Goal: Task Accomplishment & Management: Complete application form

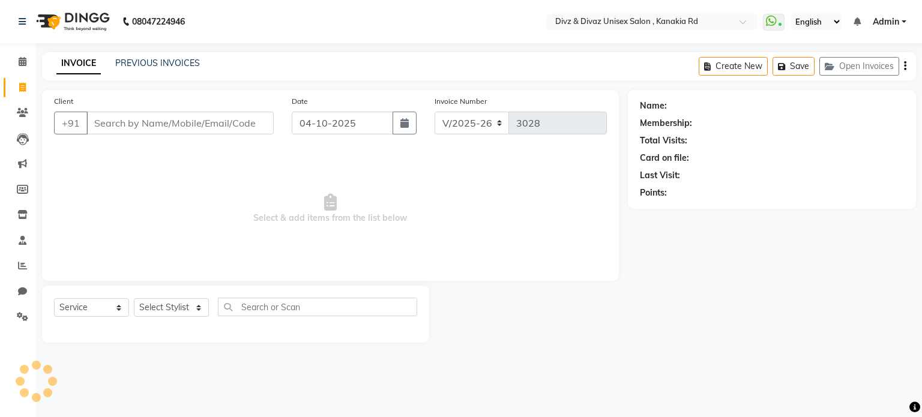
select select "7588"
select select "service"
click at [132, 68] on link "PREVIOUS INVOICES" at bounding box center [157, 63] width 85 height 11
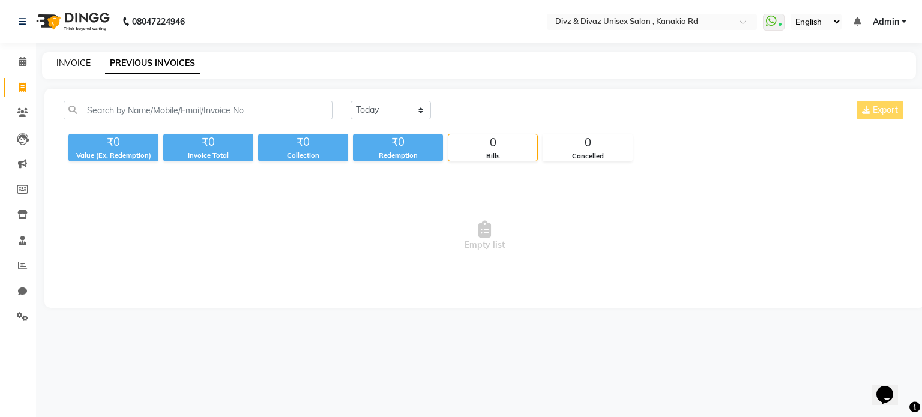
click at [71, 64] on link "INVOICE" at bounding box center [73, 63] width 34 height 11
select select "7588"
select select "service"
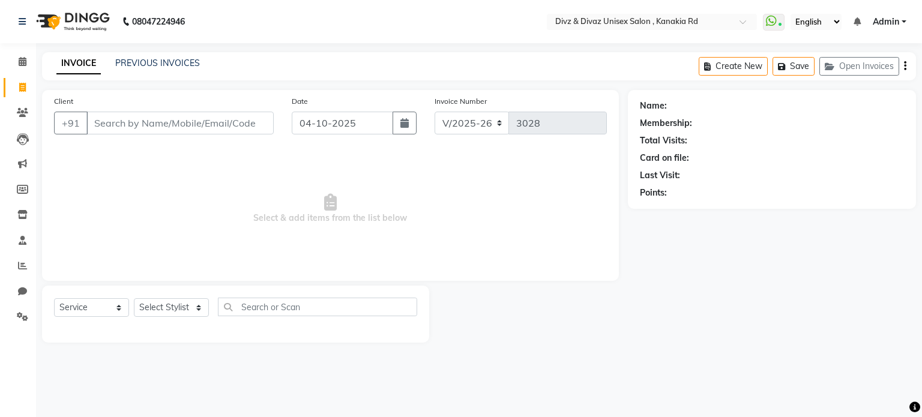
click at [135, 117] on input "Client" at bounding box center [179, 123] width 187 height 23
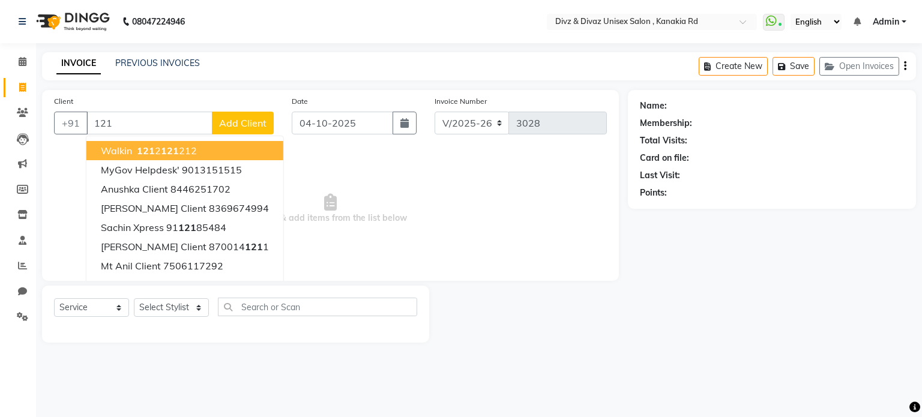
click at [162, 156] on span "121" at bounding box center [170, 151] width 18 height 12
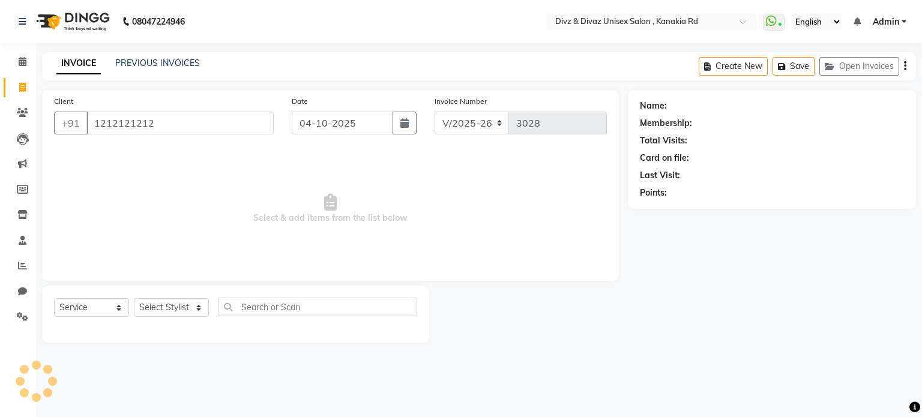
type input "1212121212"
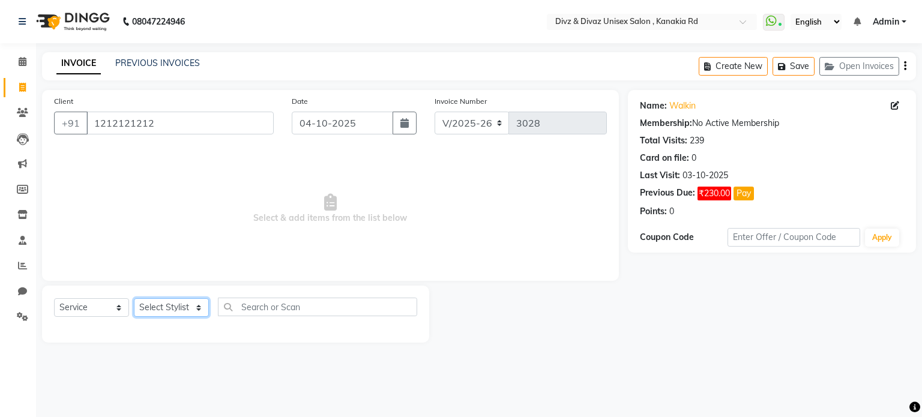
click at [183, 310] on select "Select Stylist [PERSON_NAME] Kailash [PERSON_NAME] Prem [PERSON_NAME]" at bounding box center [171, 307] width 75 height 19
select select "67195"
click at [134, 299] on select "Select Stylist [PERSON_NAME] Kailash [PERSON_NAME] Prem [PERSON_NAME]" at bounding box center [171, 307] width 75 height 19
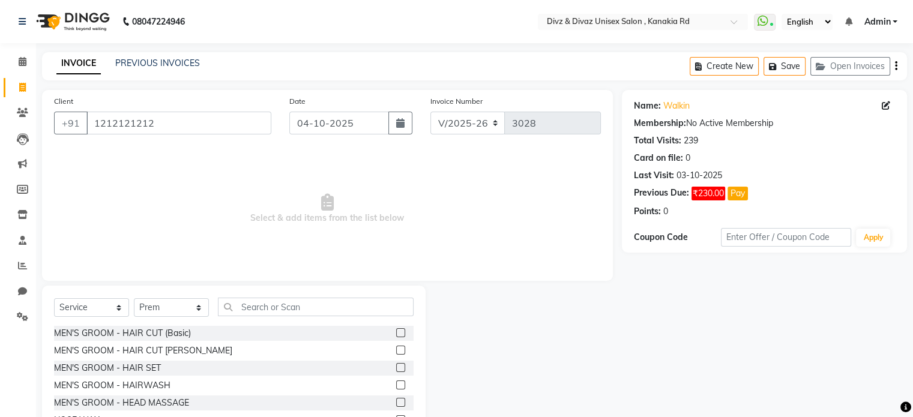
click at [396, 351] on label at bounding box center [400, 350] width 9 height 9
click at [396, 351] on input "checkbox" at bounding box center [400, 351] width 8 height 8
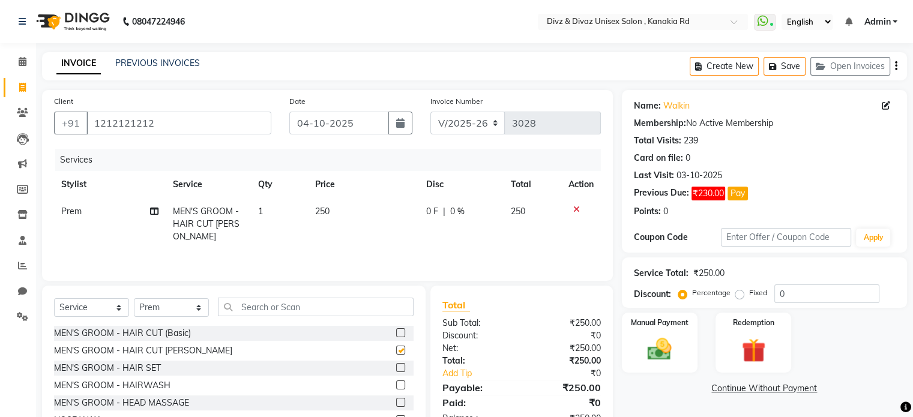
checkbox input "false"
click at [383, 309] on input "text" at bounding box center [316, 307] width 196 height 19
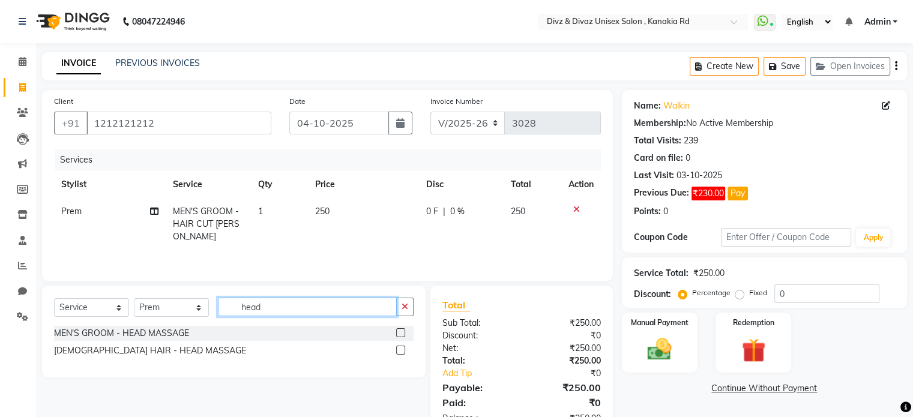
type input "head"
click at [401, 333] on label at bounding box center [400, 332] width 9 height 9
click at [401, 333] on input "checkbox" at bounding box center [400, 334] width 8 height 8
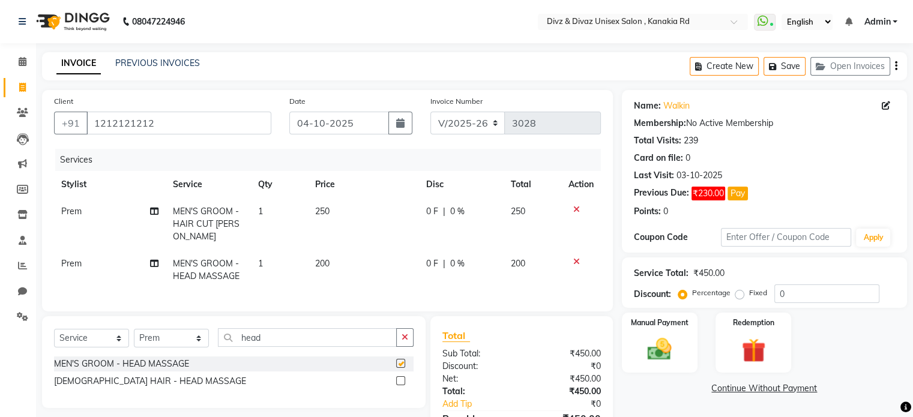
checkbox input "false"
click at [402, 342] on icon "button" at bounding box center [405, 337] width 7 height 8
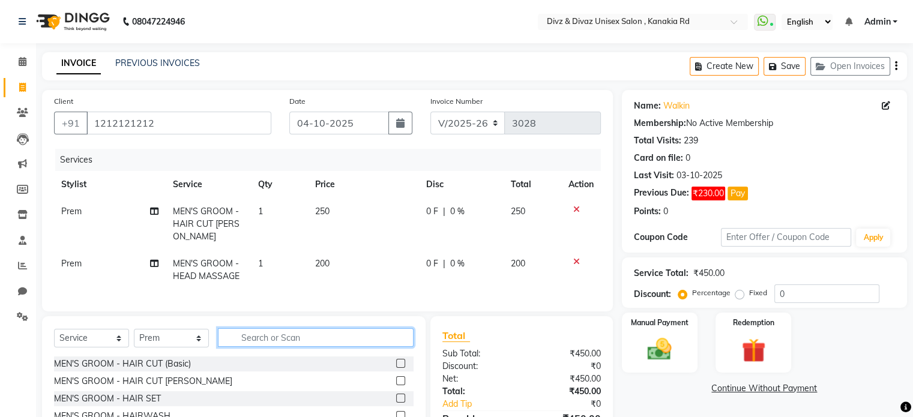
click at [386, 347] on input "text" at bounding box center [316, 337] width 196 height 19
type input "beard"
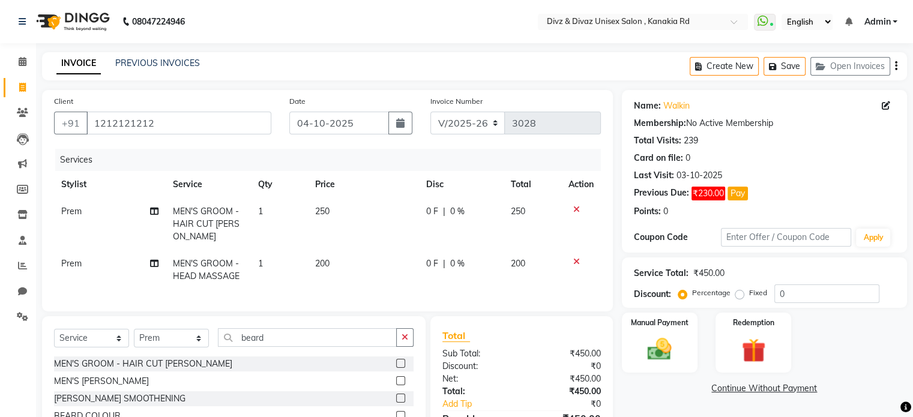
click at [401, 386] on label at bounding box center [400, 381] width 9 height 9
click at [401, 386] on input "checkbox" at bounding box center [400, 382] width 8 height 8
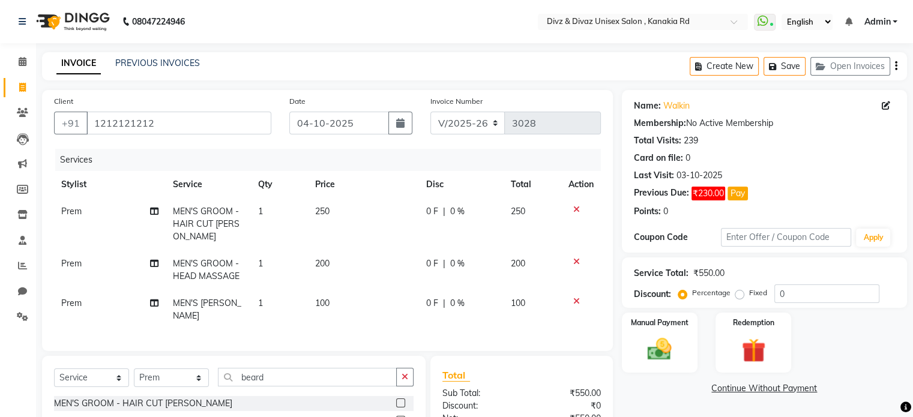
checkbox input "false"
click at [327, 217] on span "250" at bounding box center [322, 211] width 14 height 11
select select "67195"
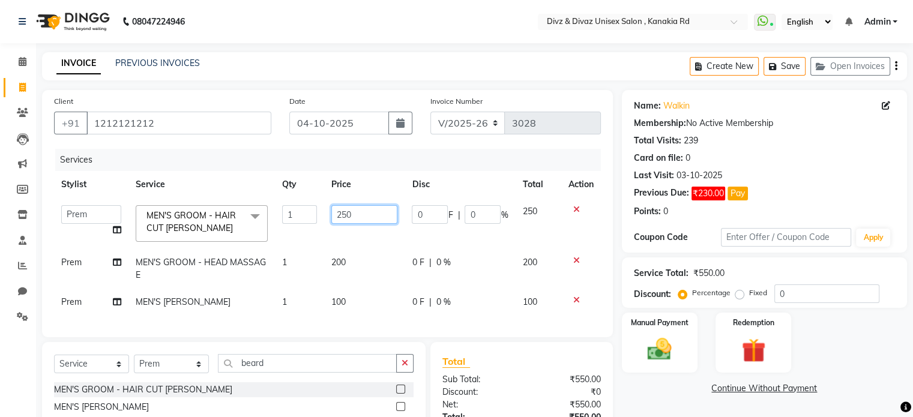
click at [351, 216] on input "250" at bounding box center [364, 214] width 66 height 19
type input "230"
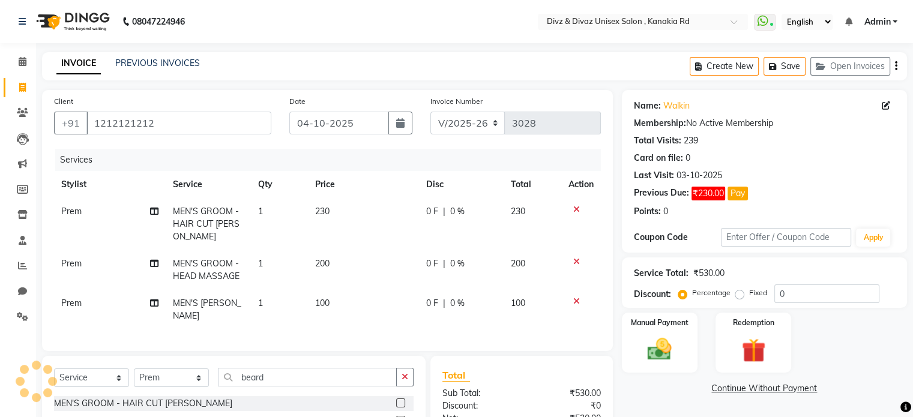
click at [528, 211] on td "230" at bounding box center [533, 224] width 58 height 52
select select "67195"
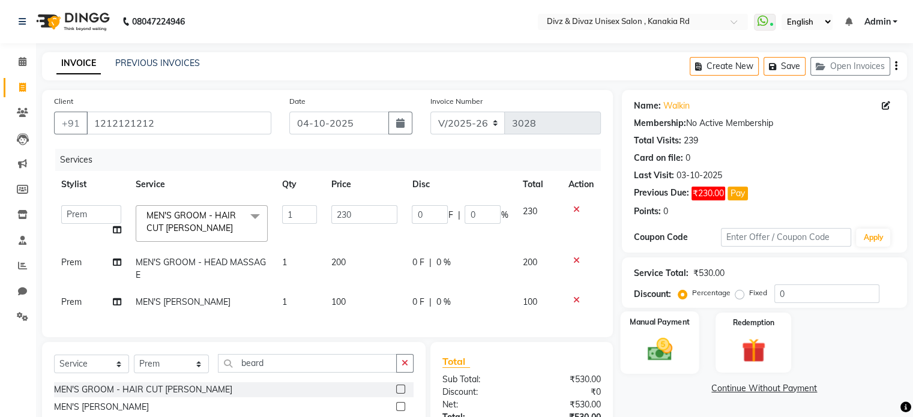
click at [630, 346] on div "Manual Payment" at bounding box center [659, 343] width 79 height 62
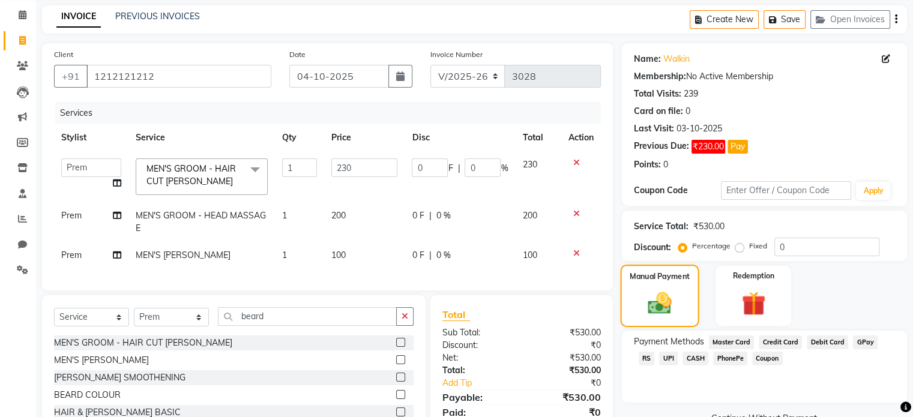
scroll to position [48, 0]
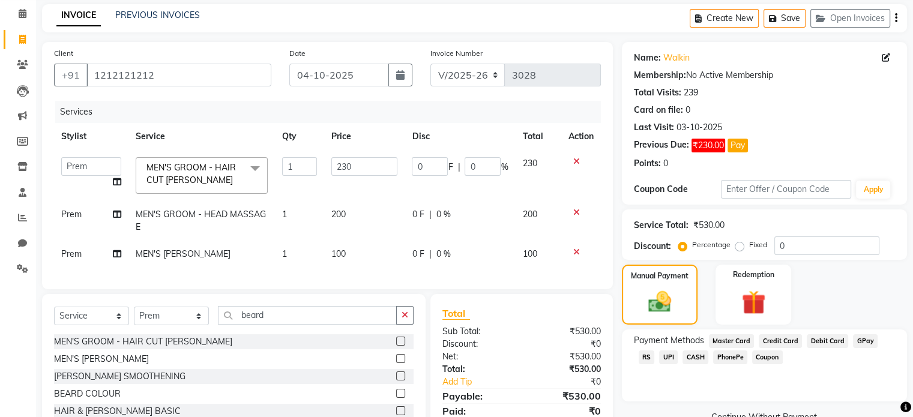
click at [683, 355] on span "CASH" at bounding box center [696, 358] width 26 height 14
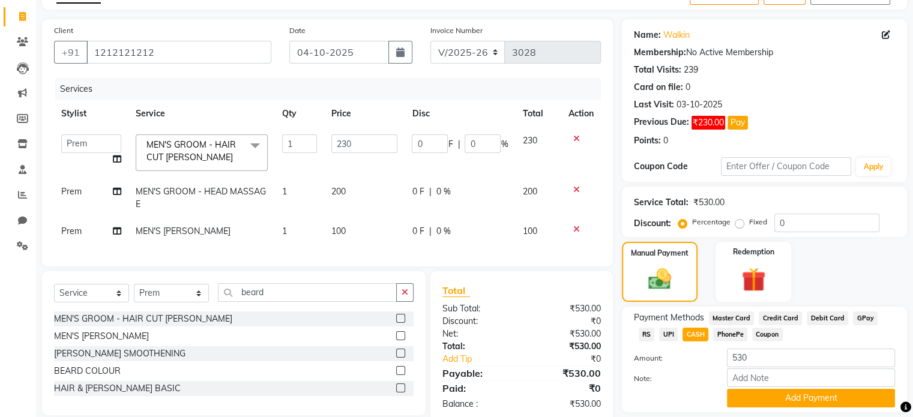
scroll to position [72, 0]
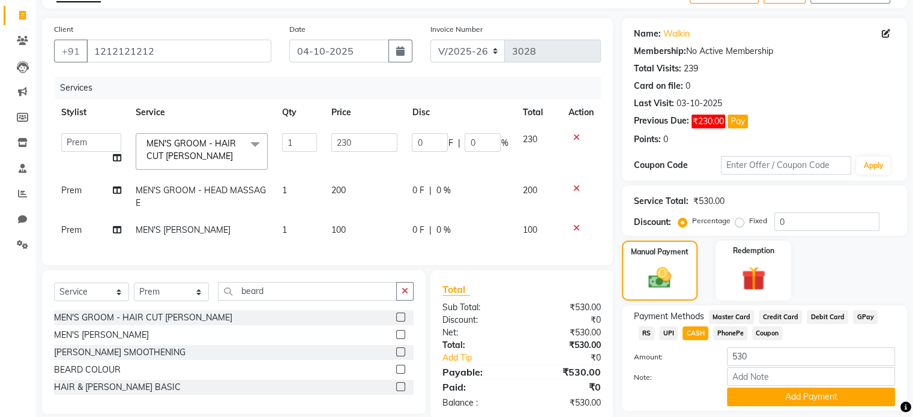
click at [670, 355] on label "Amount:" at bounding box center [671, 357] width 93 height 11
click at [744, 394] on button "Add Payment" at bounding box center [811, 397] width 168 height 19
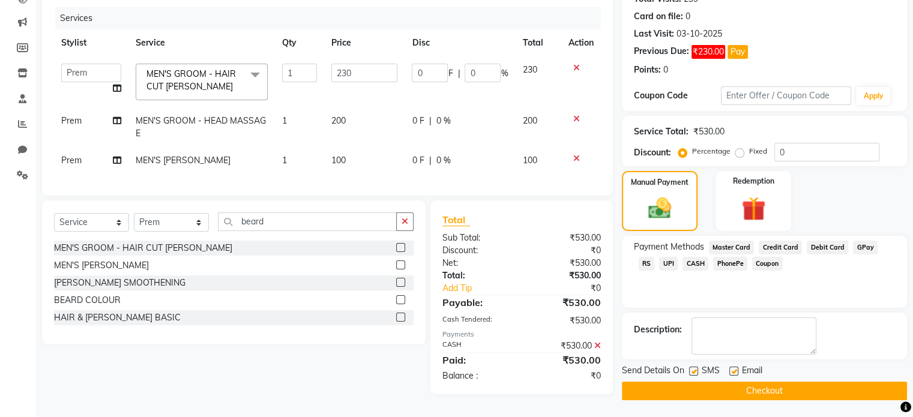
scroll to position [144, 0]
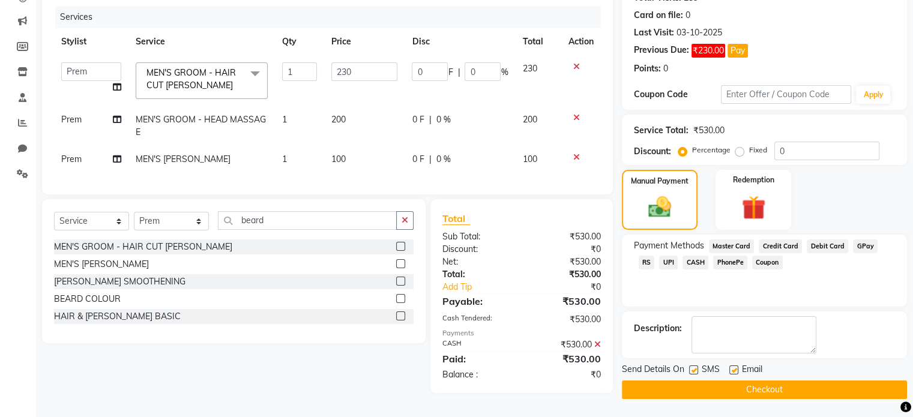
click at [744, 394] on button "Checkout" at bounding box center [764, 390] width 285 height 19
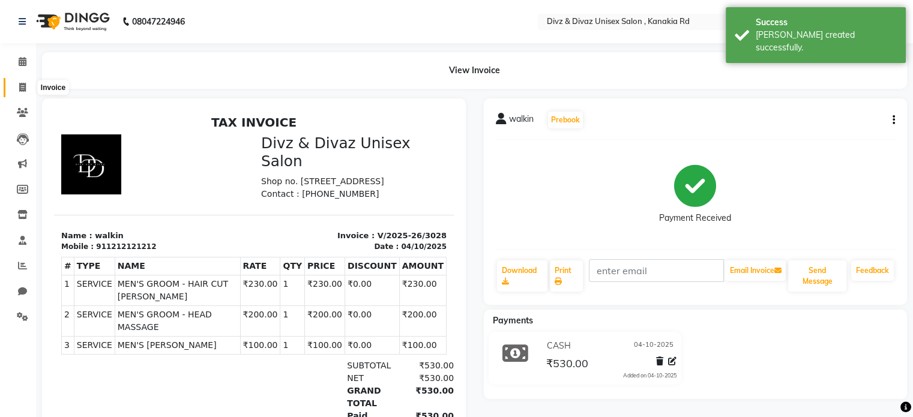
click at [20, 83] on icon at bounding box center [22, 87] width 7 height 9
select select "service"
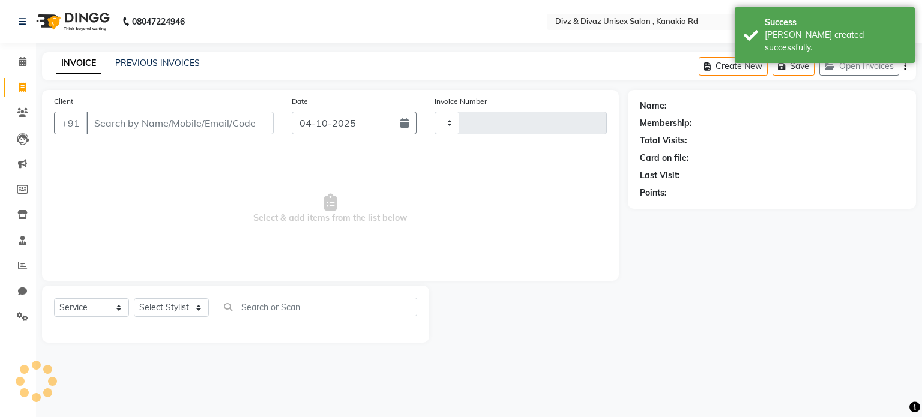
type input "3029"
select select "7588"
click at [118, 124] on input "Client" at bounding box center [179, 123] width 187 height 23
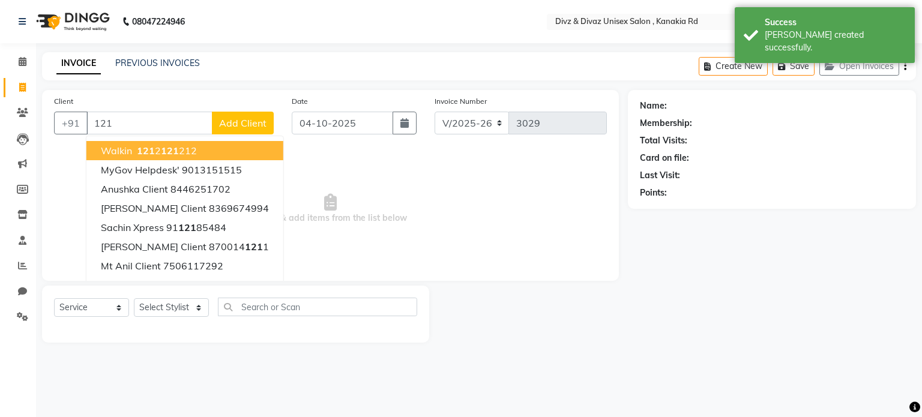
click at [130, 153] on span "walkin" at bounding box center [116, 151] width 31 height 12
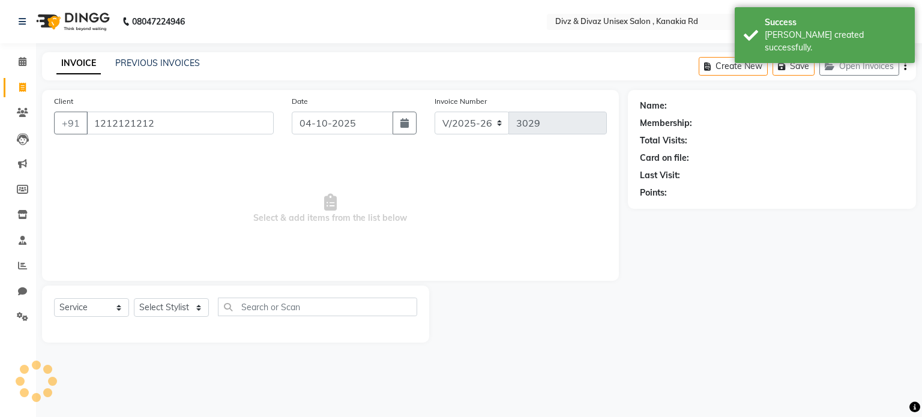
type input "1212121212"
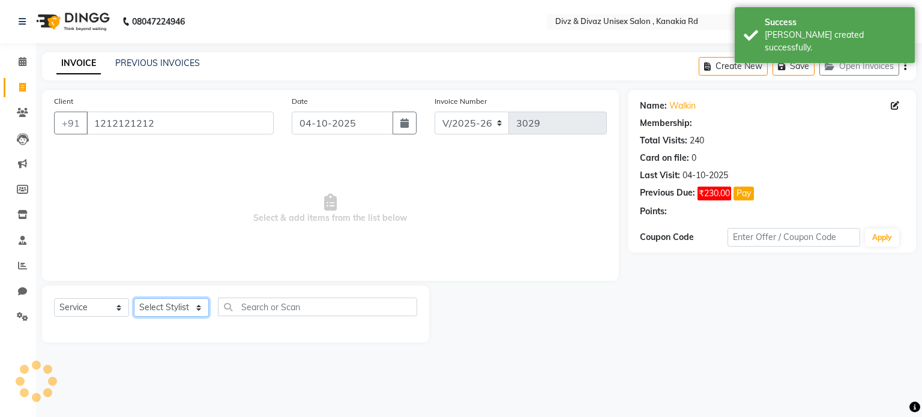
click at [147, 309] on select "Select Stylist [PERSON_NAME] Kailash [PERSON_NAME] Prem [PERSON_NAME]" at bounding box center [171, 307] width 75 height 19
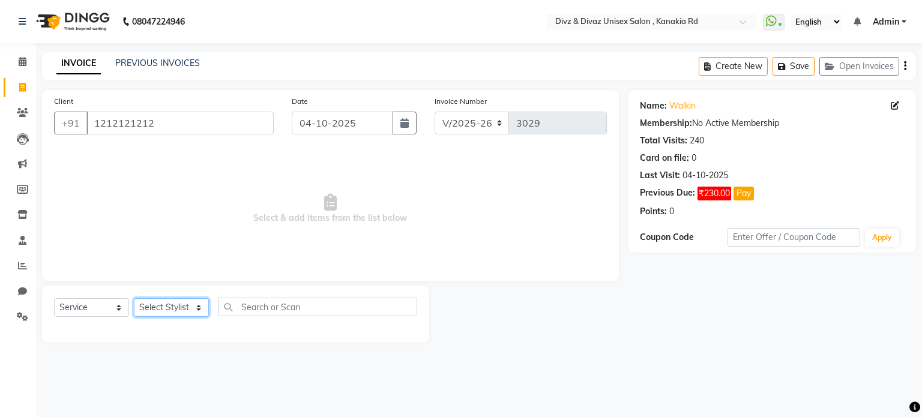
select select "67195"
click at [134, 299] on select "Select Stylist [PERSON_NAME] Kailash [PERSON_NAME] Prem [PERSON_NAME]" at bounding box center [171, 307] width 75 height 19
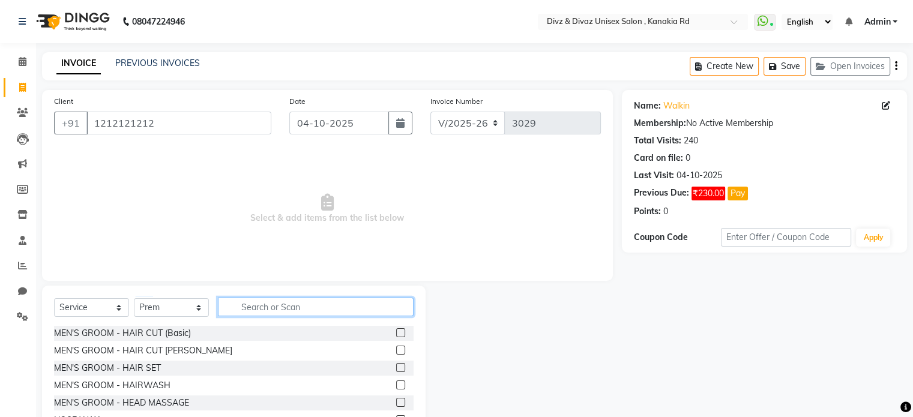
click at [238, 315] on input "text" at bounding box center [316, 307] width 196 height 19
type input "beard"
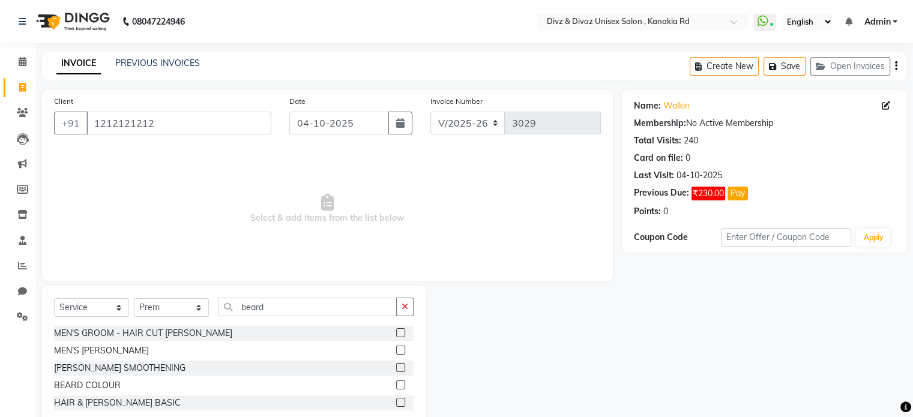
click at [400, 352] on label at bounding box center [400, 350] width 9 height 9
click at [400, 352] on input "checkbox" at bounding box center [400, 351] width 8 height 8
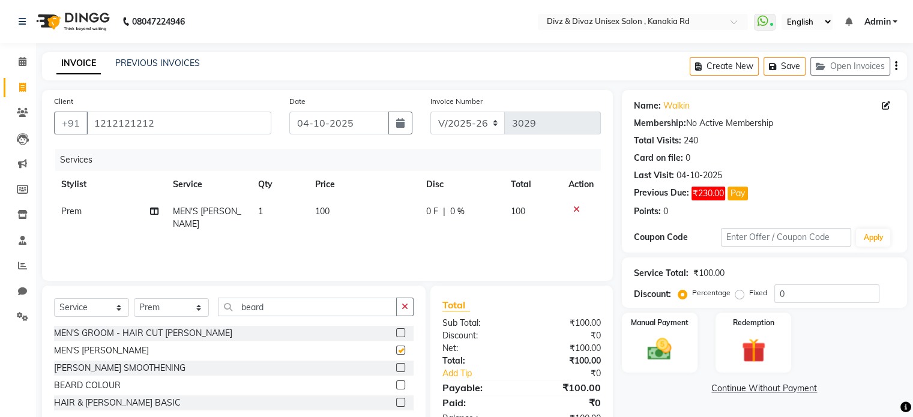
checkbox input "false"
click at [328, 208] on span "100" at bounding box center [322, 211] width 14 height 11
select select "67195"
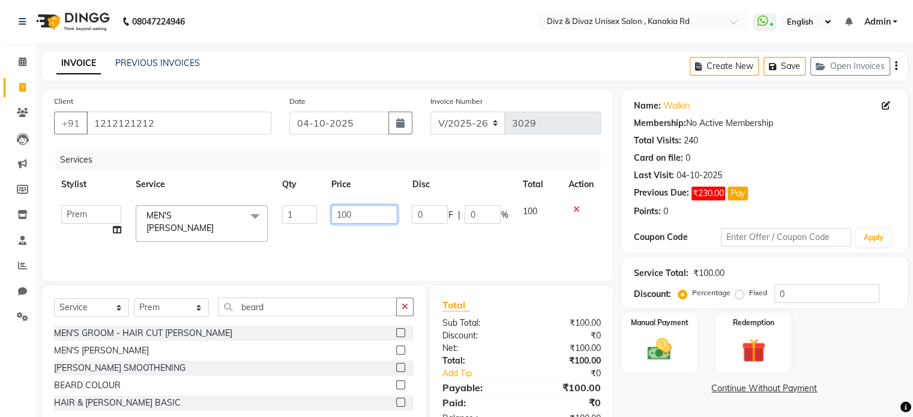
click at [364, 210] on input "100" at bounding box center [364, 214] width 66 height 19
type input "1"
type input "6"
type input "160"
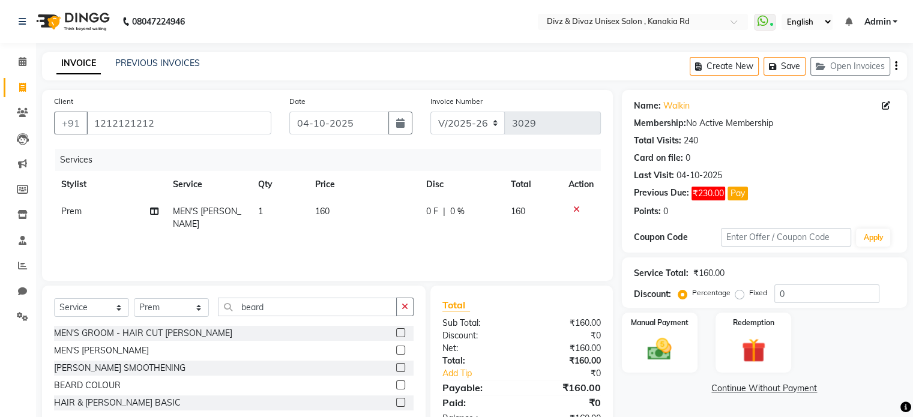
click at [519, 217] on td "160" at bounding box center [533, 218] width 58 height 40
select select "67195"
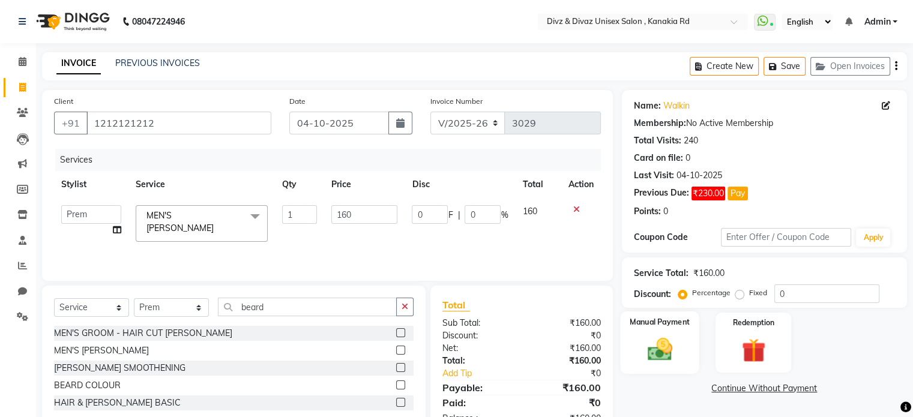
click at [644, 344] on img at bounding box center [660, 350] width 40 height 29
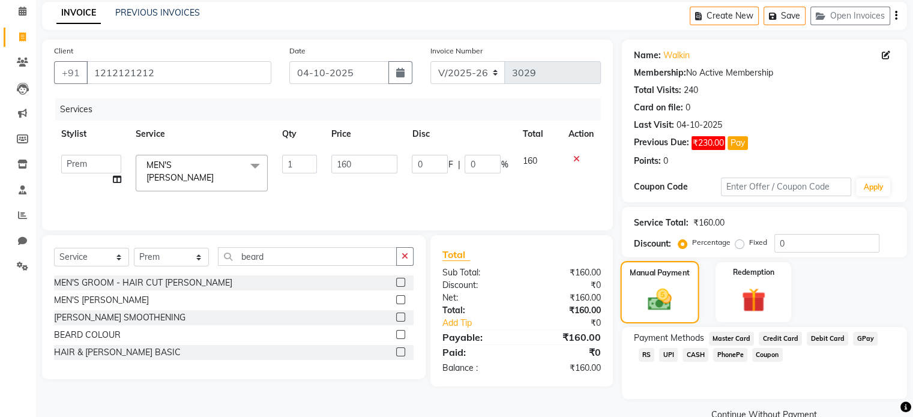
scroll to position [72, 0]
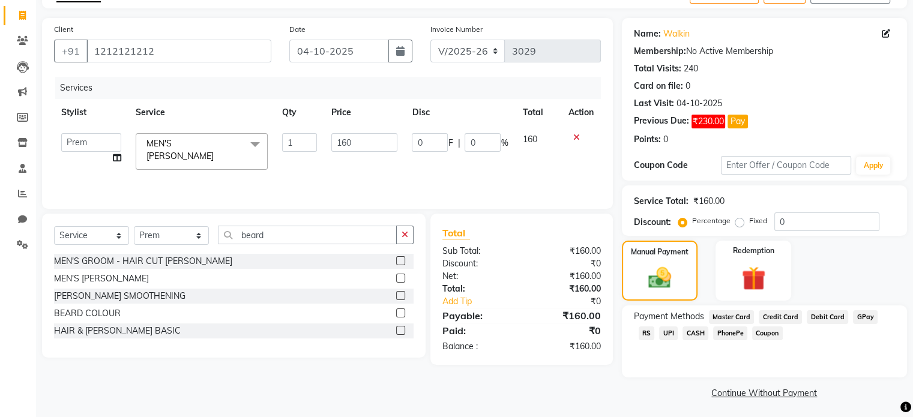
click at [659, 333] on span "UPI" at bounding box center [668, 334] width 19 height 14
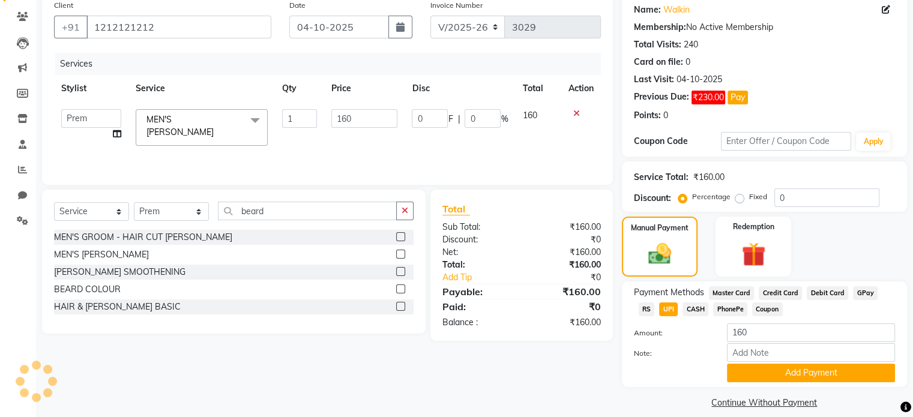
scroll to position [110, 0]
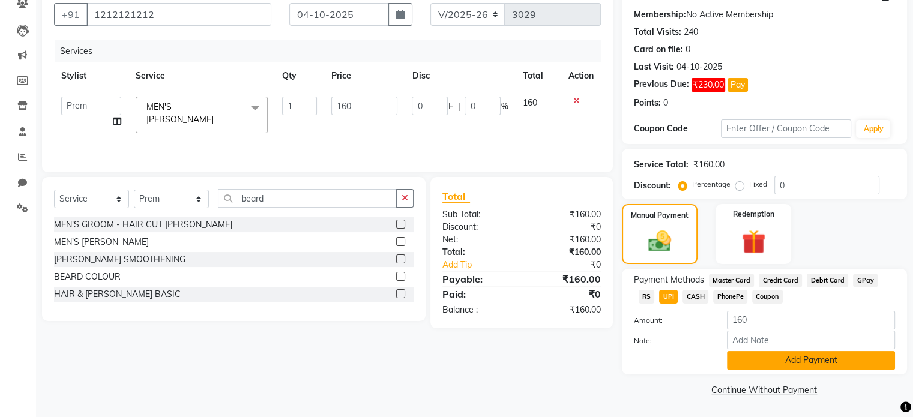
click at [754, 368] on button "Add Payment" at bounding box center [811, 360] width 168 height 19
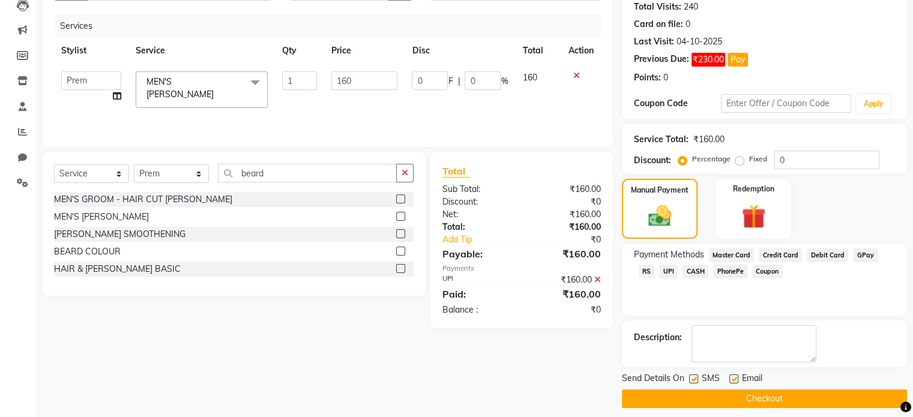
scroll to position [142, 0]
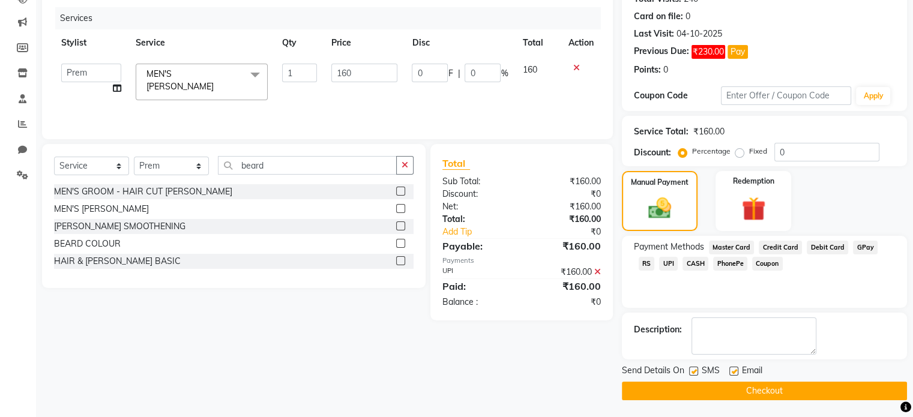
click at [751, 395] on button "Checkout" at bounding box center [764, 391] width 285 height 19
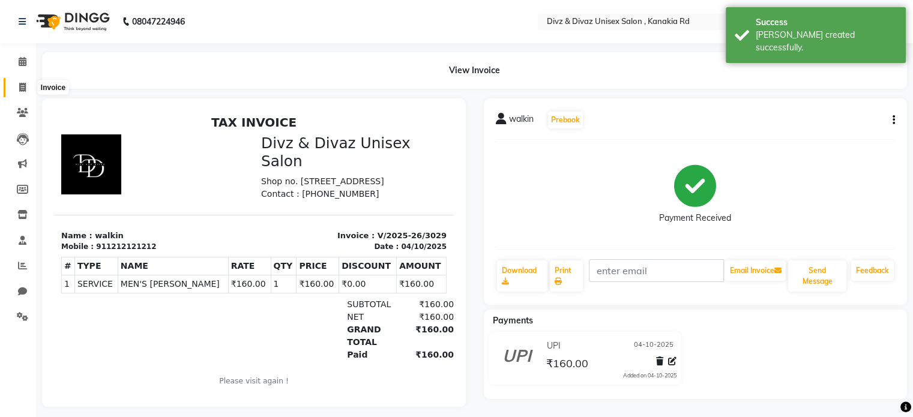
click at [25, 90] on icon at bounding box center [22, 87] width 7 height 9
select select "7588"
select select "service"
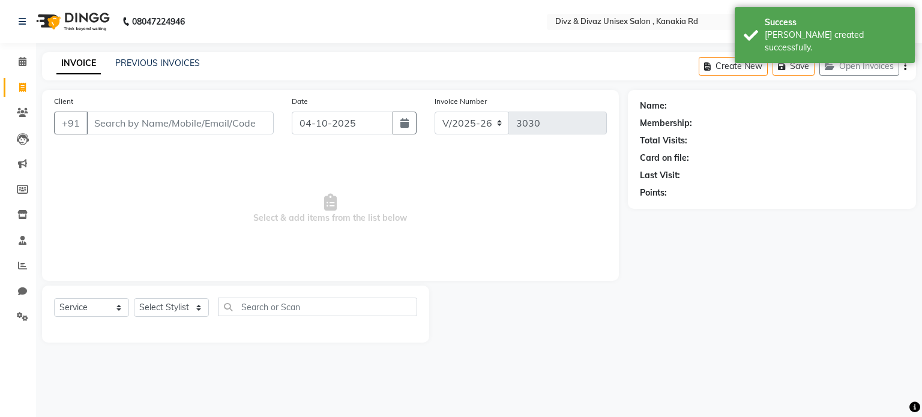
click at [118, 125] on input "Client" at bounding box center [179, 123] width 187 height 23
click at [147, 71] on div "INVOICE PREVIOUS INVOICES Create New Save Open Invoices" at bounding box center [479, 66] width 874 height 28
